Goal: Navigation & Orientation: Find specific page/section

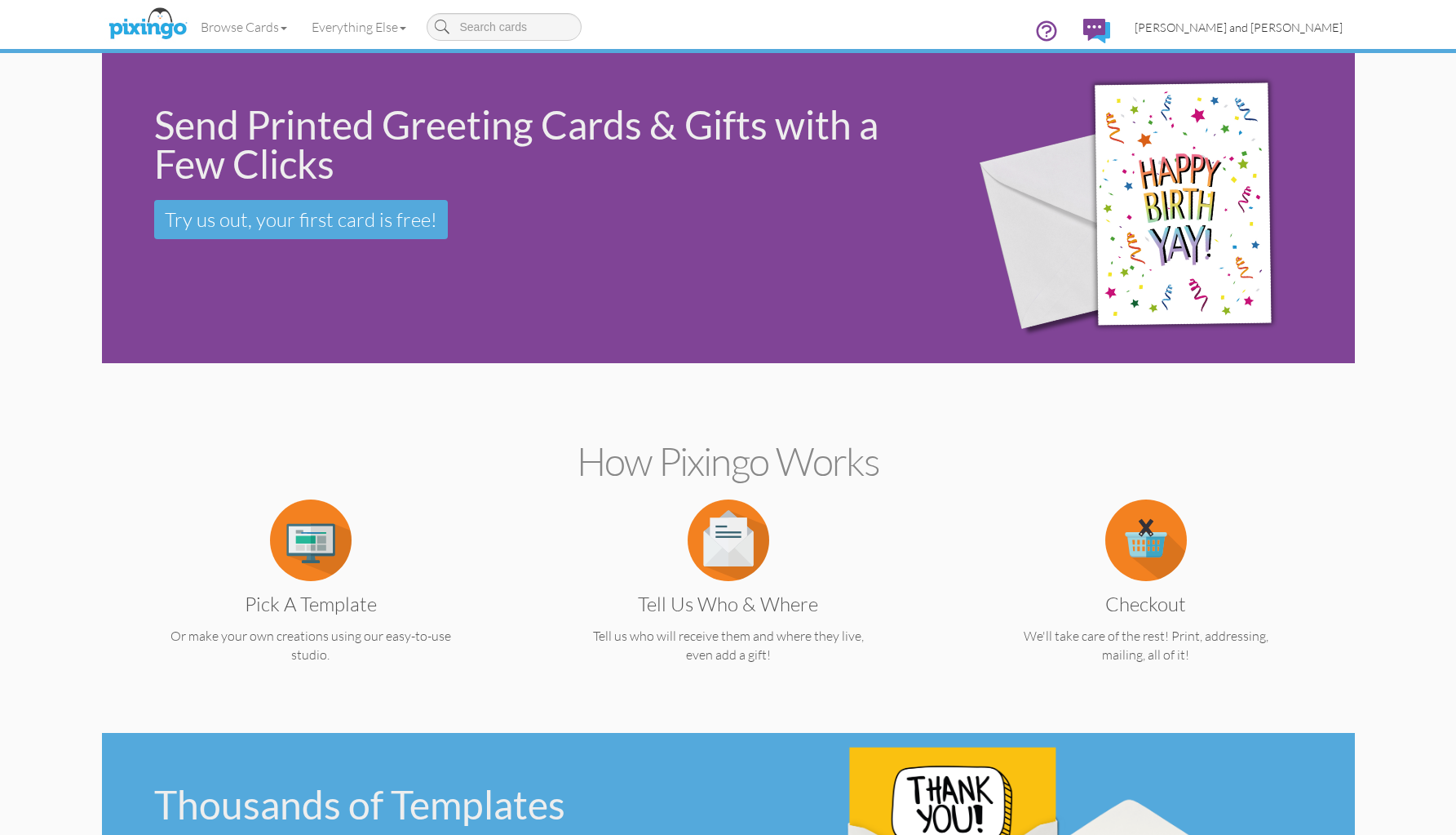
click at [1263, 25] on span "[PERSON_NAME] and [PERSON_NAME]" at bounding box center [1239, 27] width 208 height 14
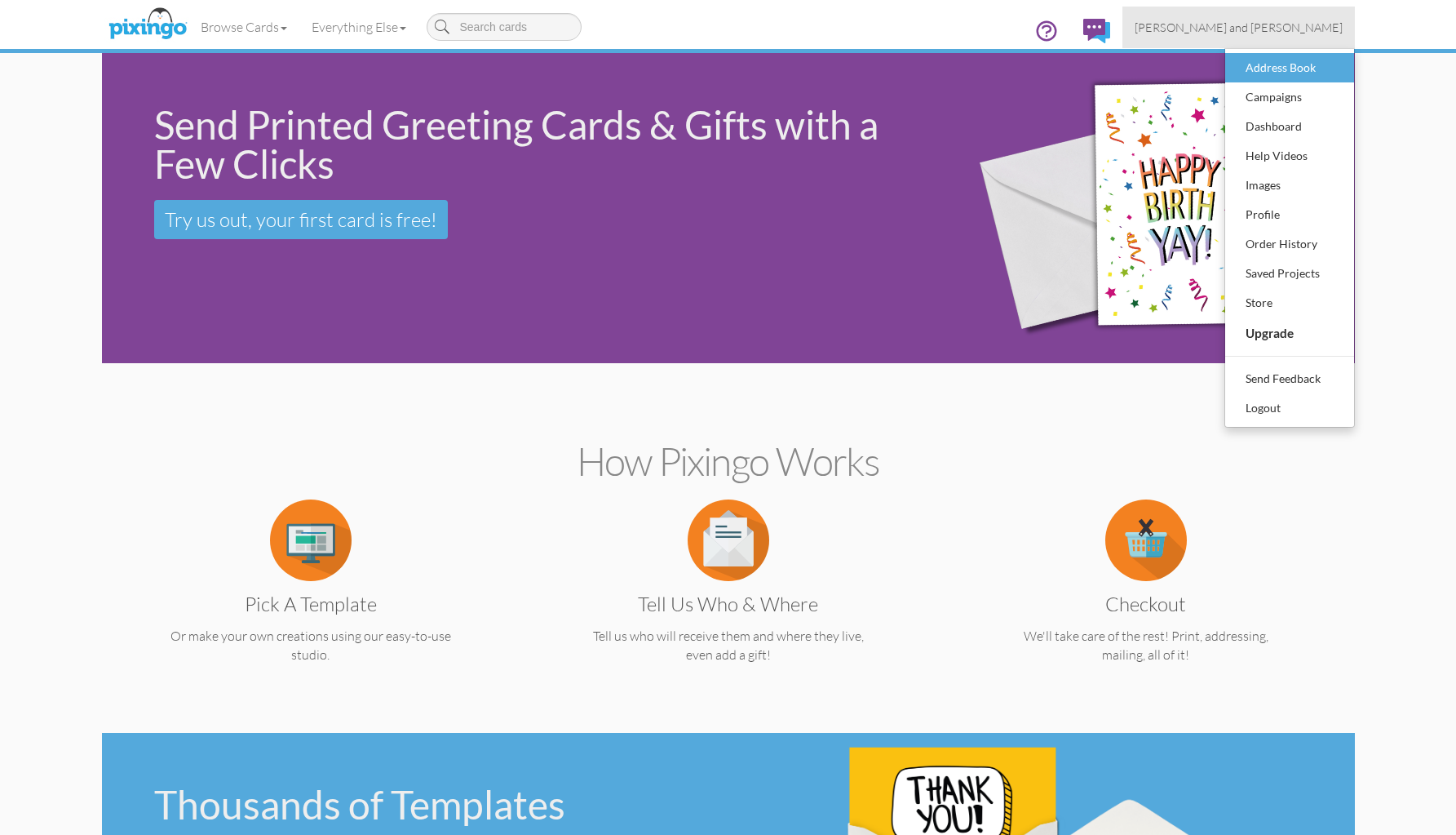
click at [1259, 61] on div "Address Book" at bounding box center [1290, 68] width 96 height 25
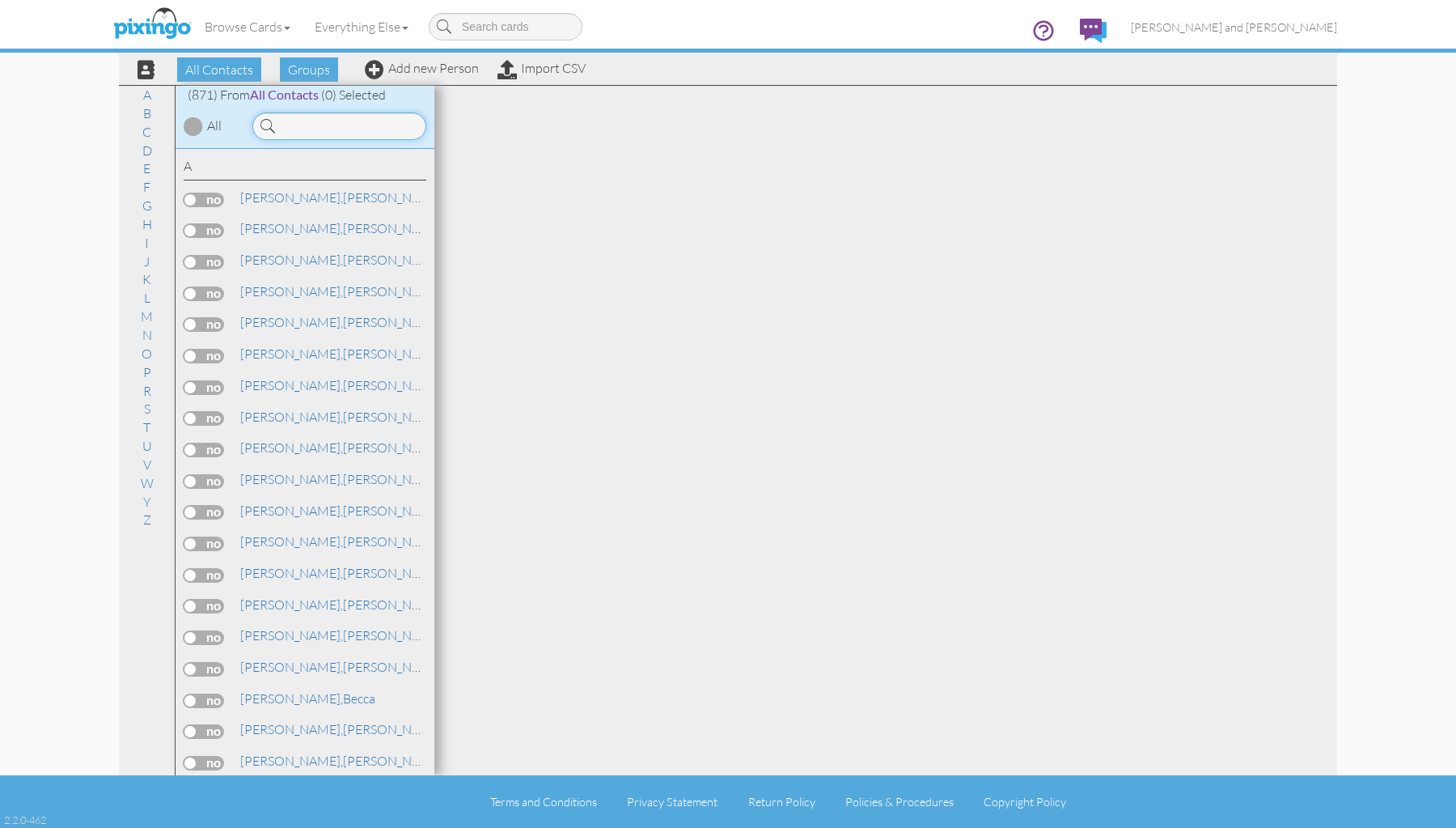
click at [326, 128] on input at bounding box center [339, 127] width 174 height 28
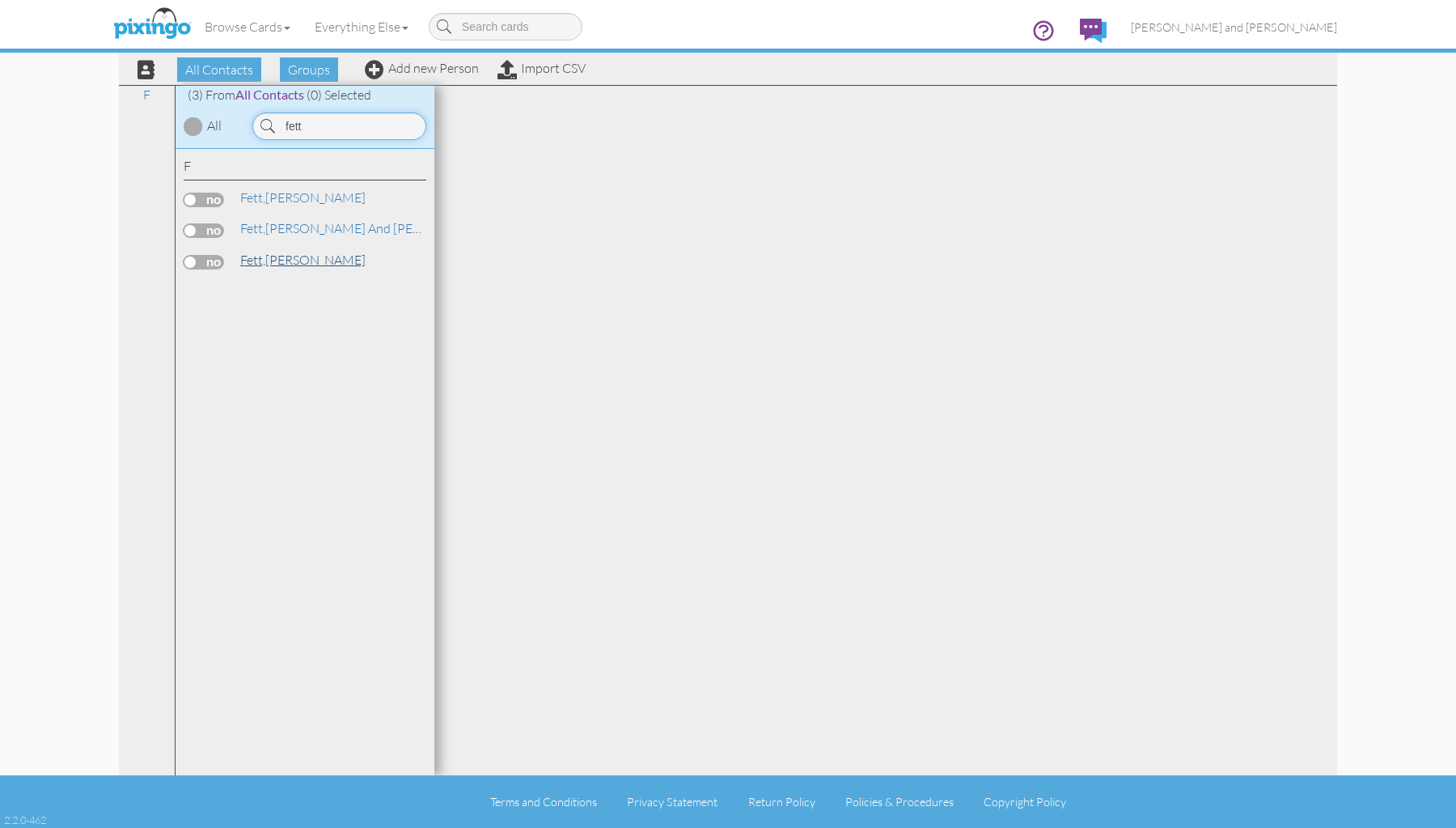
type input "fett"
click at [270, 252] on link "[PERSON_NAME]" at bounding box center [303, 260] width 129 height 20
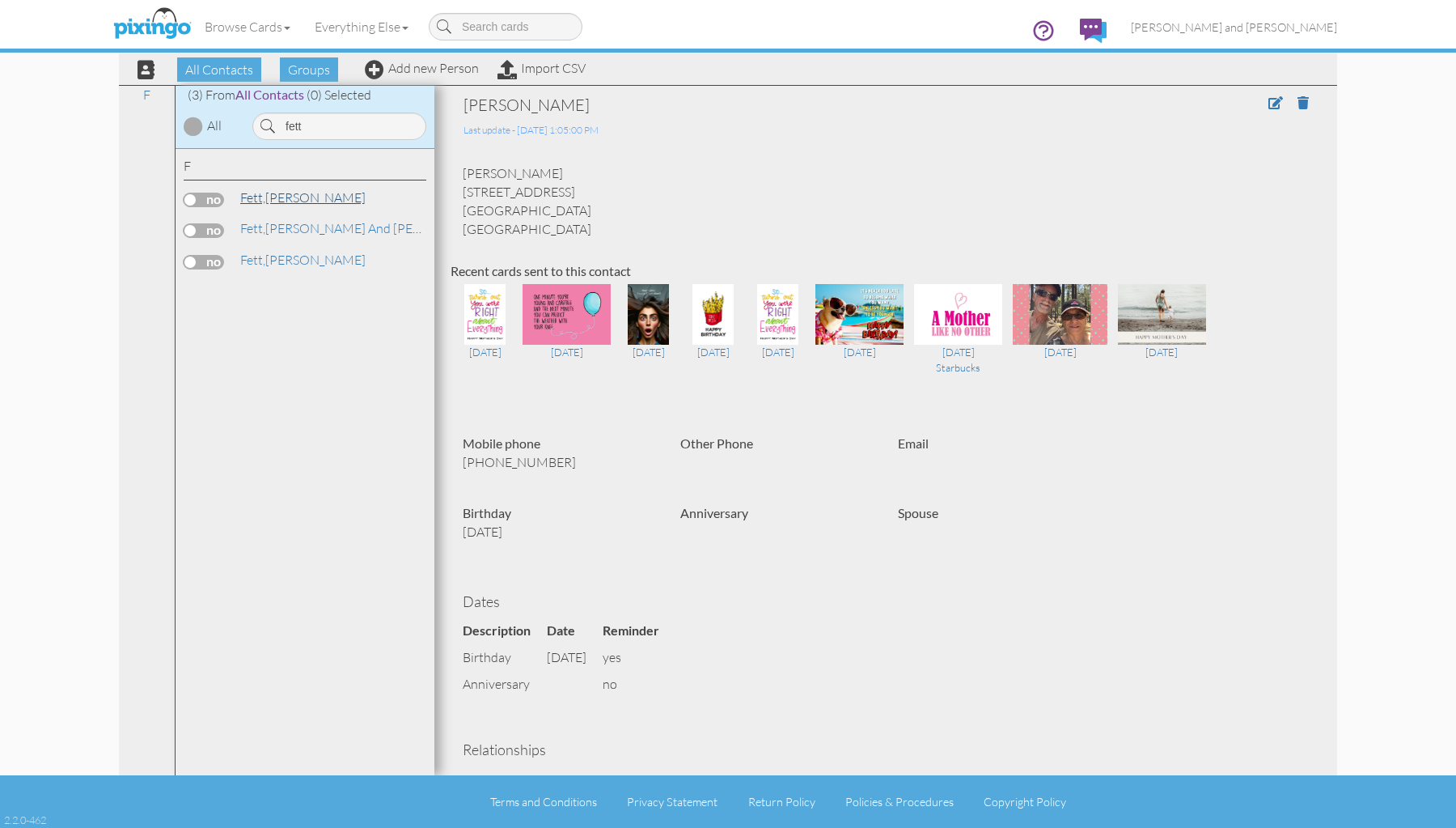
click at [279, 190] on link "[PERSON_NAME]" at bounding box center [303, 198] width 129 height 20
